Goal: Information Seeking & Learning: Check status

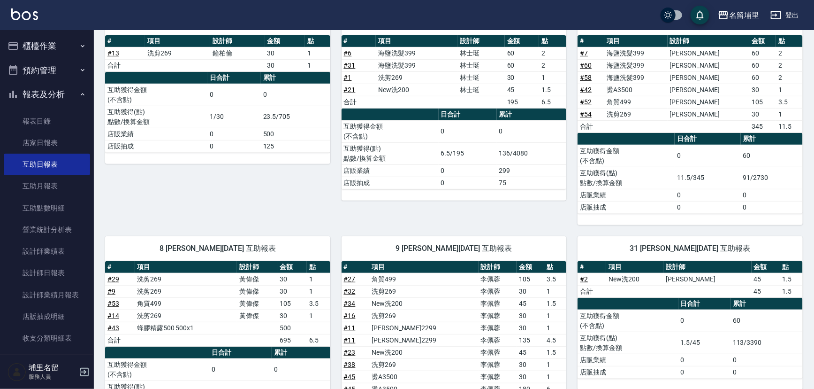
scroll to position [128, 0]
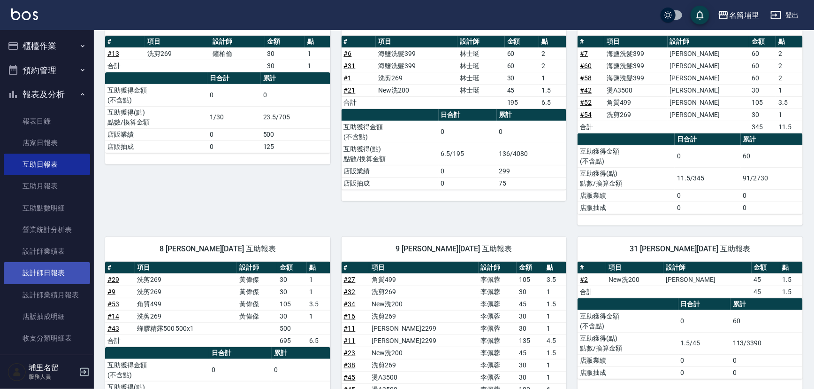
click at [55, 267] on link "設計師日報表" at bounding box center [47, 273] width 86 height 22
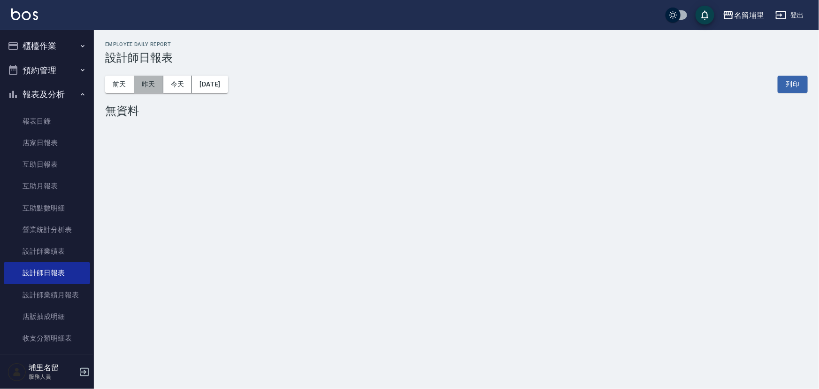
click at [150, 84] on button "昨天" at bounding box center [148, 84] width 29 height 17
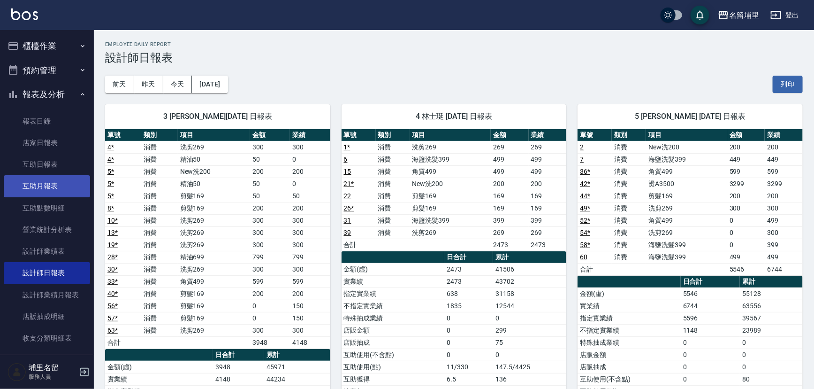
click at [31, 191] on link "互助月報表" at bounding box center [47, 186] width 86 height 22
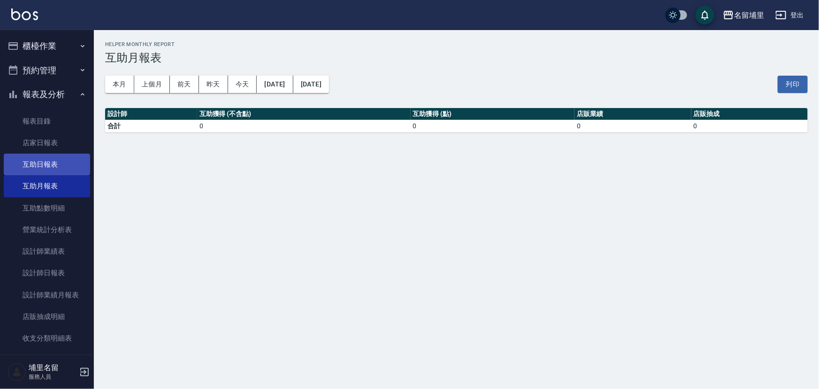
click at [50, 161] on link "互助日報表" at bounding box center [47, 164] width 86 height 22
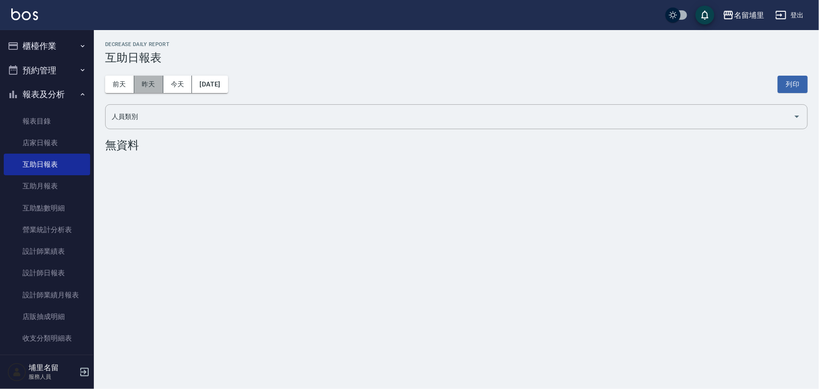
click at [154, 84] on button "昨天" at bounding box center [148, 84] width 29 height 17
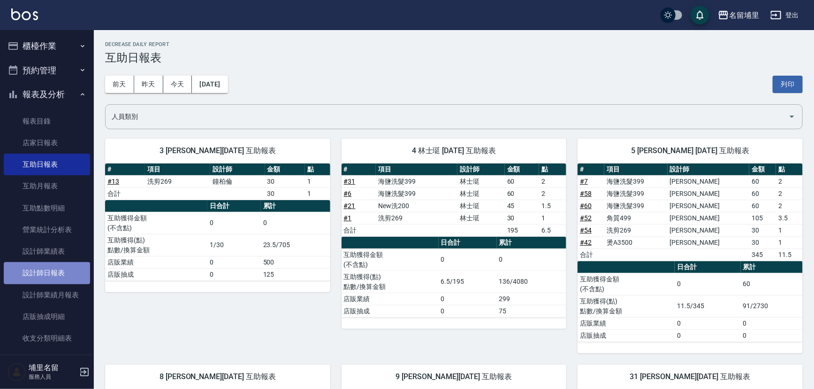
click at [52, 278] on link "設計師日報表" at bounding box center [47, 273] width 86 height 22
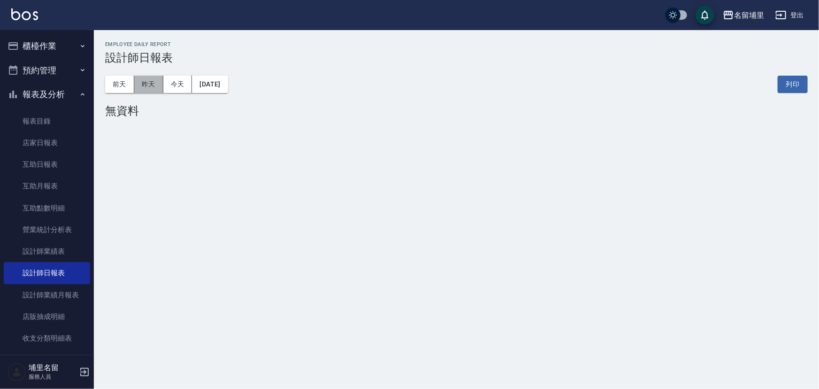
click at [150, 83] on button "昨天" at bounding box center [148, 84] width 29 height 17
